Goal: Task Accomplishment & Management: Use online tool/utility

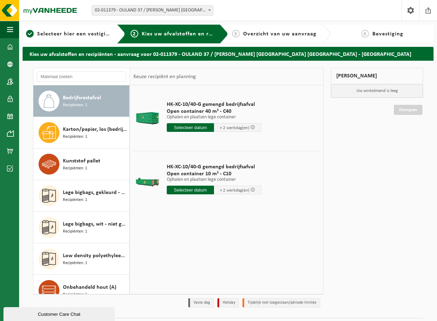
click at [401, 176] on div "Mijn winkelmand Uw winkelmand is leeg Doorgaan" at bounding box center [376, 190] width 99 height 244
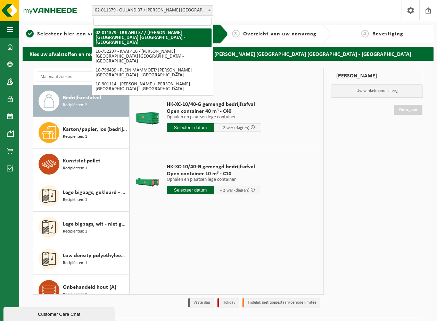
click at [126, 10] on span "02-011379 - OULAND 37 / [PERSON_NAME] [GEOGRAPHIC_DATA] [GEOGRAPHIC_DATA] - [GE…" at bounding box center [152, 11] width 121 height 10
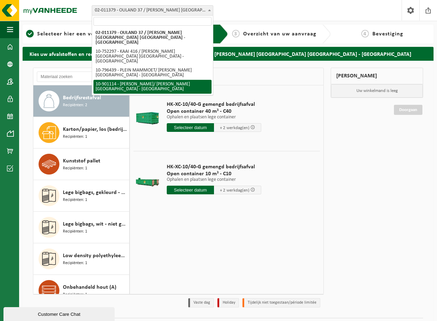
select select "119442"
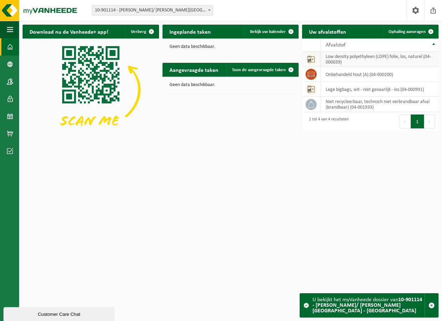
click at [365, 60] on td "low density polyethyleen (LDPE) folie, los, naturel (04-000039)" at bounding box center [380, 59] width 118 height 15
click at [378, 56] on td "low density polyethyleen (LDPE) folie, los, naturel (04-000039)" at bounding box center [380, 59] width 118 height 15
click at [432, 32] on span at bounding box center [431, 32] width 14 height 14
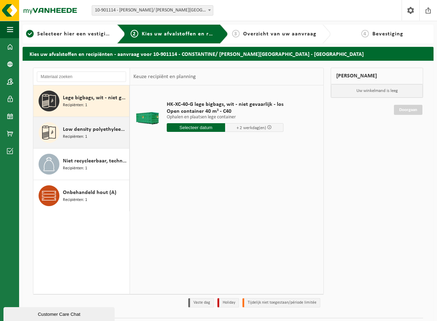
click at [81, 129] on span "Low density polyethyleen (LDPE) folie, los, naturel" at bounding box center [95, 129] width 65 height 8
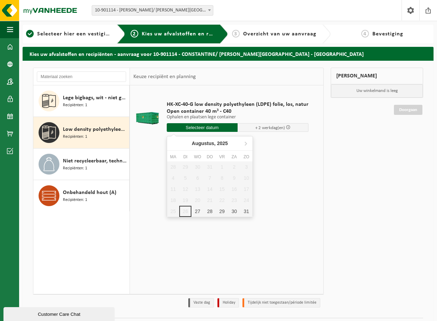
click at [191, 127] on input "text" at bounding box center [202, 127] width 71 height 9
click at [198, 209] on div "27" at bounding box center [197, 211] width 12 height 11
type input "Van 2025-08-27"
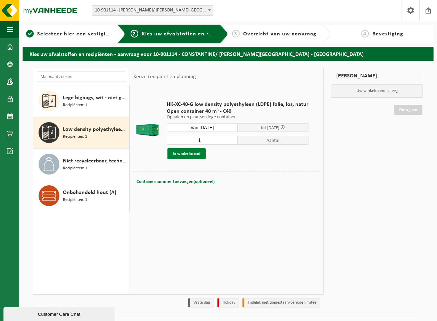
click at [187, 154] on button "In winkelmand" at bounding box center [186, 153] width 38 height 11
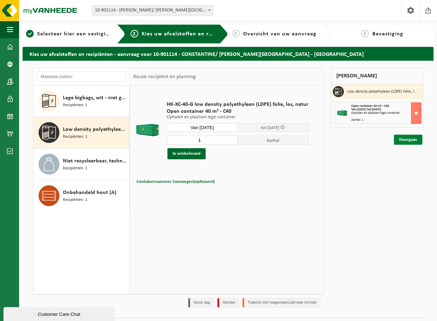
click at [399, 140] on link "Doorgaan" at bounding box center [408, 140] width 28 height 10
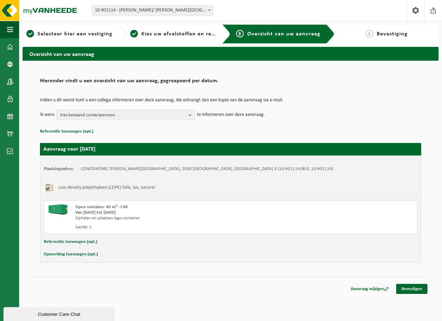
click at [192, 114] on b "button" at bounding box center [192, 115] width 6 height 10
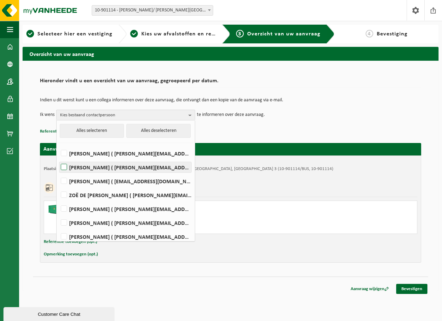
click at [71, 165] on label "ANJA BASTIAENSEN ( a.bastiaensen@be.steinweg.com )" at bounding box center [125, 167] width 132 height 10
click at [58, 159] on input "ANJA BASTIAENSEN ( a.bastiaensen@be.steinweg.com )" at bounding box center [58, 158] width 0 height 0
checkbox input "true"
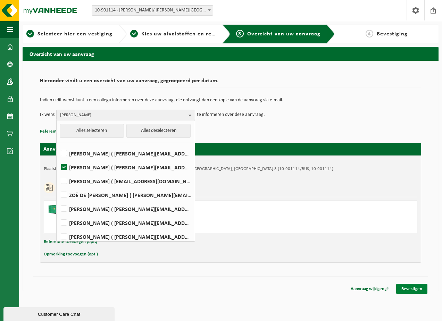
click at [420, 288] on link "Bevestigen" at bounding box center [411, 289] width 31 height 10
